Goal: Task Accomplishment & Management: Manage account settings

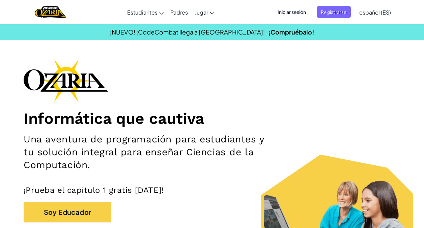
click at [294, 10] on span "Iniciar sesión" at bounding box center [292, 12] width 36 height 12
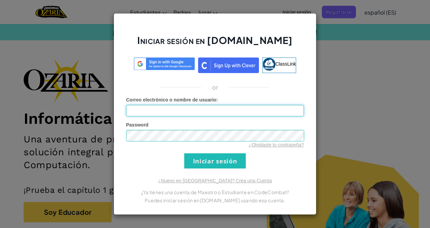
type input "[EMAIL_ADDRESS][DOMAIN_NAME]"
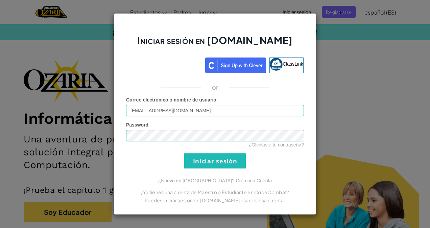
click at [332, 52] on div "Iniciar sesión en [DOMAIN_NAME] ClassLink or Error desconocido. Correo electrón…" at bounding box center [215, 114] width 430 height 228
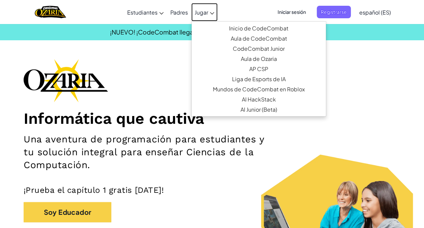
click at [206, 16] on link "Jugar" at bounding box center [204, 12] width 26 height 18
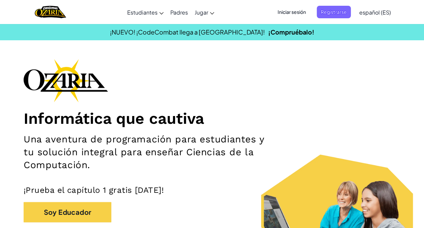
click at [289, 9] on span "Iniciar sesión" at bounding box center [292, 12] width 36 height 12
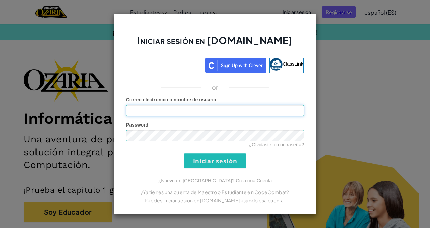
type input "[EMAIL_ADDRESS][DOMAIN_NAME]"
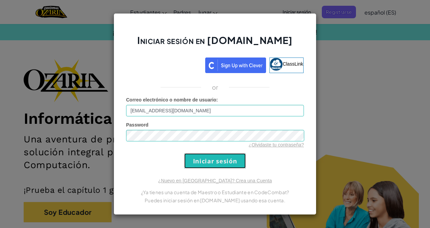
click at [229, 160] on input "Iniciar sesión" at bounding box center [214, 160] width 61 height 15
